Goal: Navigation & Orientation: Go to known website

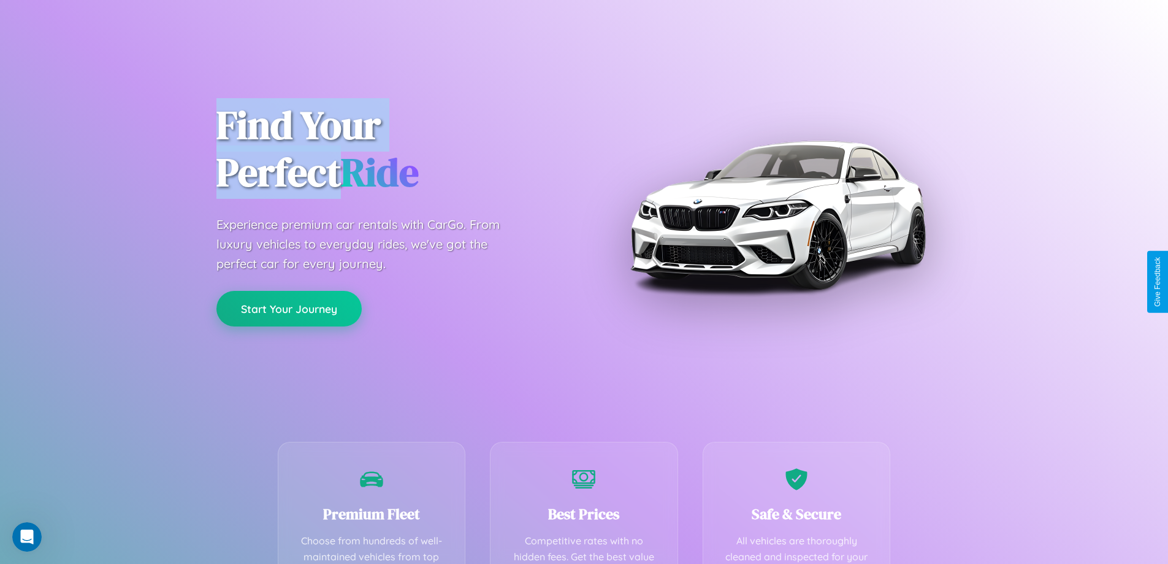
click at [289, 309] on button "Start Your Journey" at bounding box center [289, 309] width 145 height 36
click at [289, 308] on button "Start Your Journey" at bounding box center [289, 309] width 145 height 36
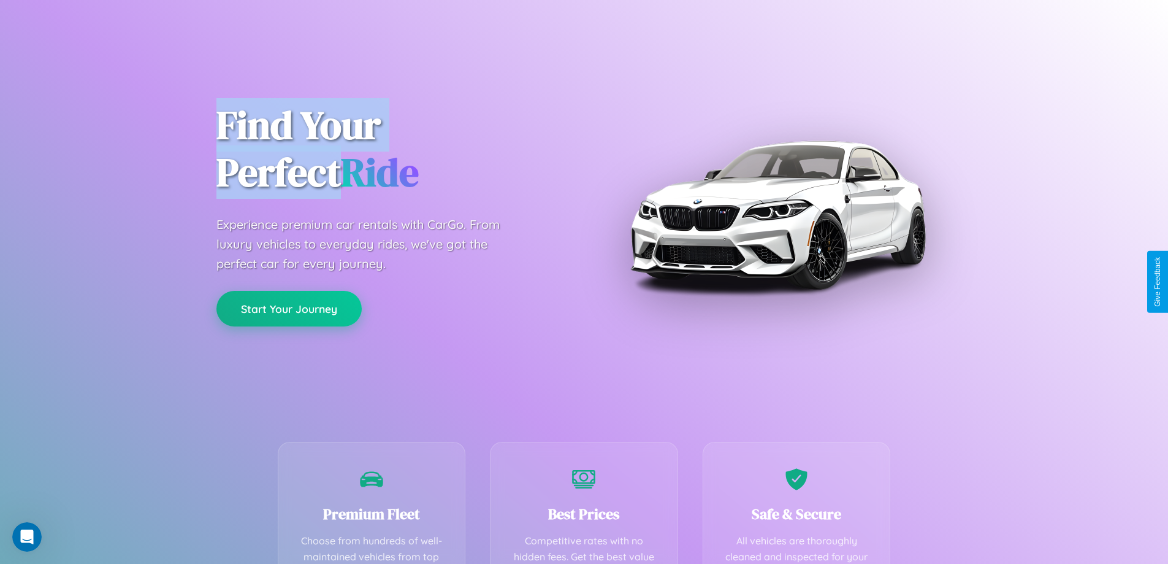
click at [289, 308] on button "Start Your Journey" at bounding box center [289, 309] width 145 height 36
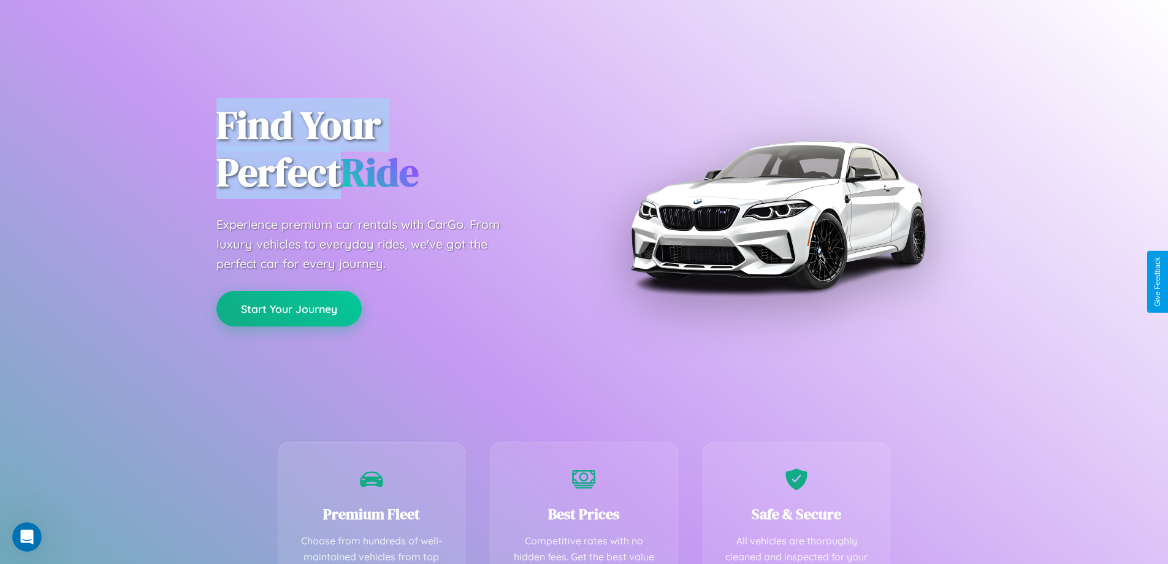
click at [289, 308] on button "Start Your Journey" at bounding box center [289, 309] width 145 height 36
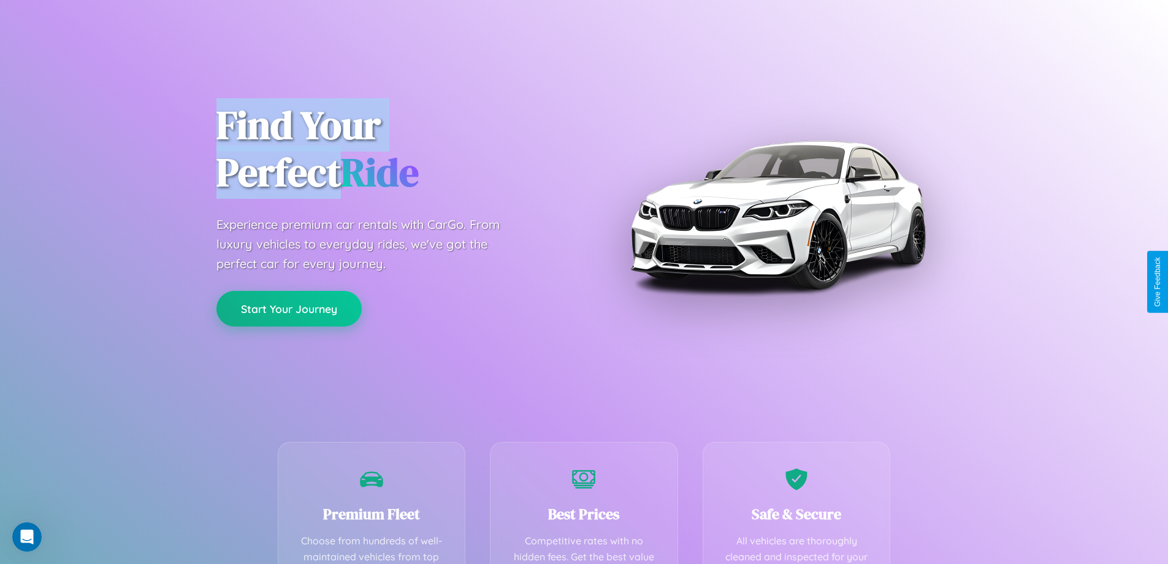
click at [289, 308] on button "Start Your Journey" at bounding box center [289, 309] width 145 height 36
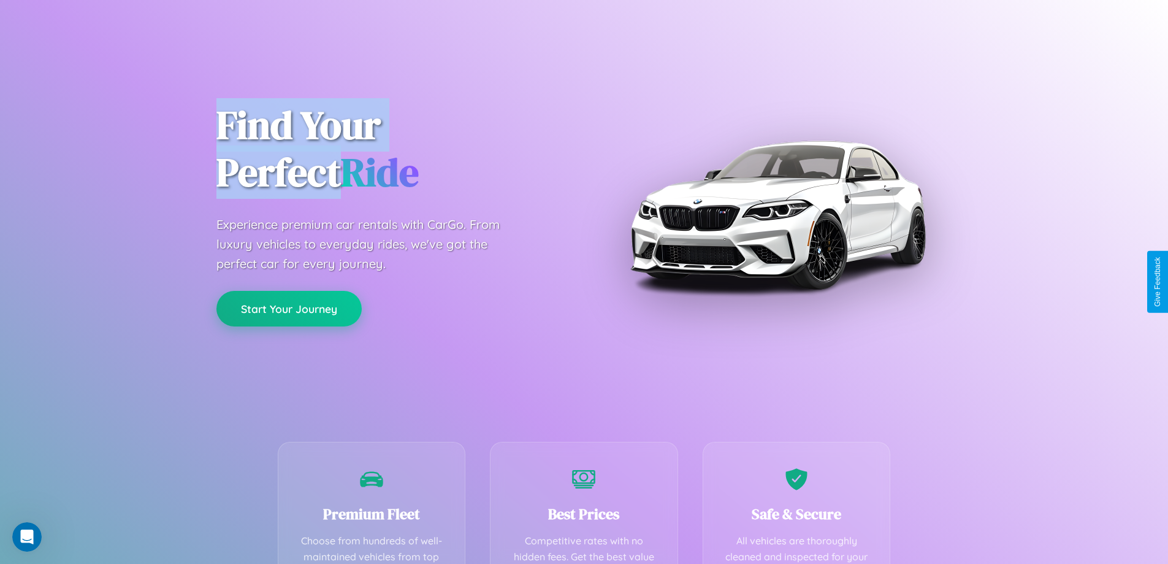
click at [289, 308] on button "Start Your Journey" at bounding box center [289, 309] width 145 height 36
